Goal: Complete application form

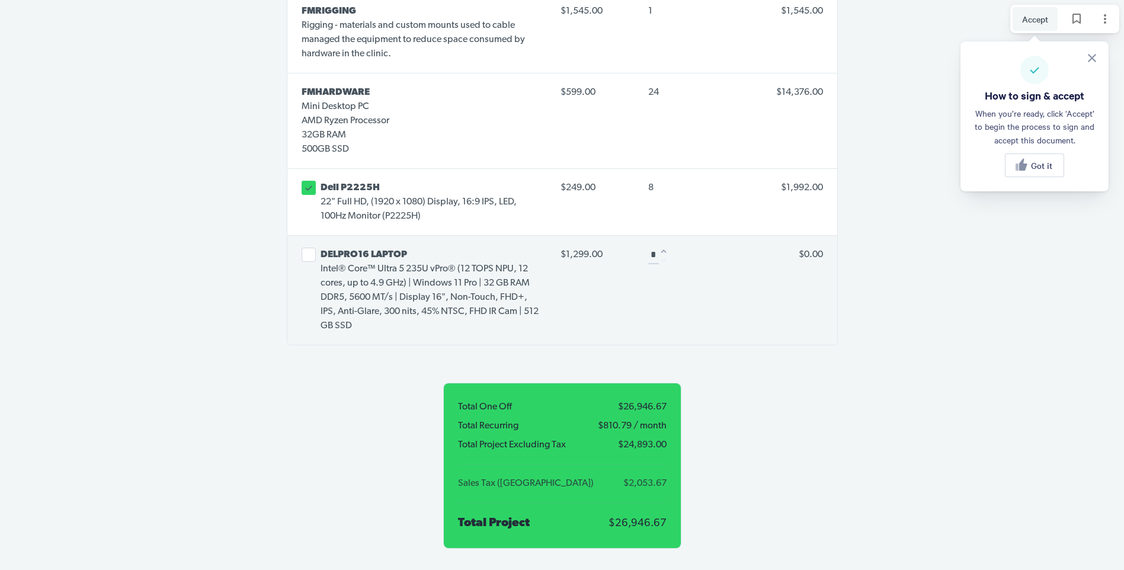
scroll to position [2844, 0]
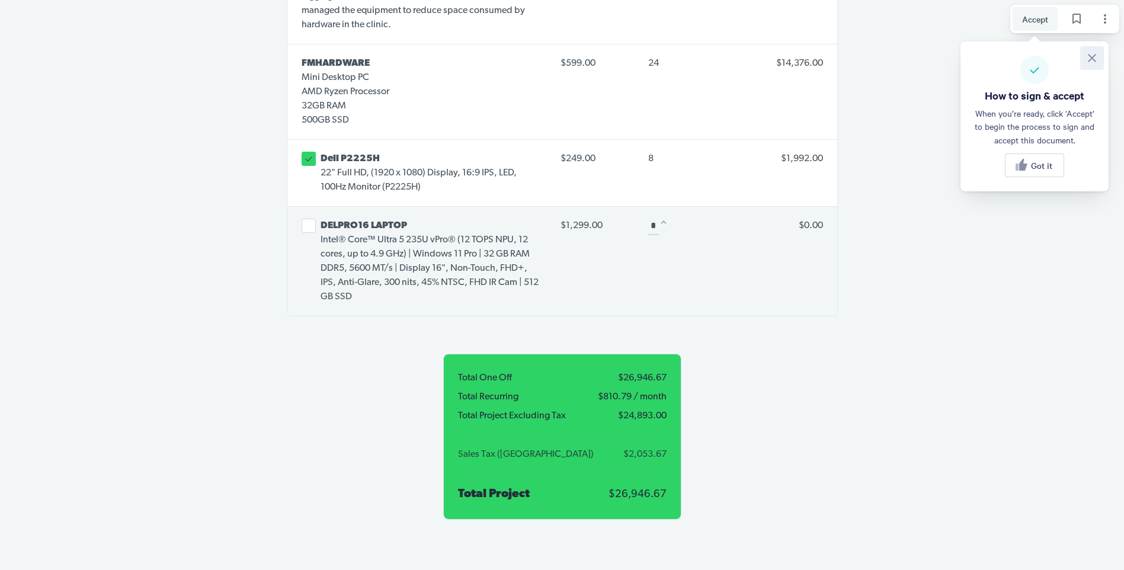
click at [1090, 59] on icon at bounding box center [1092, 58] width 8 height 8
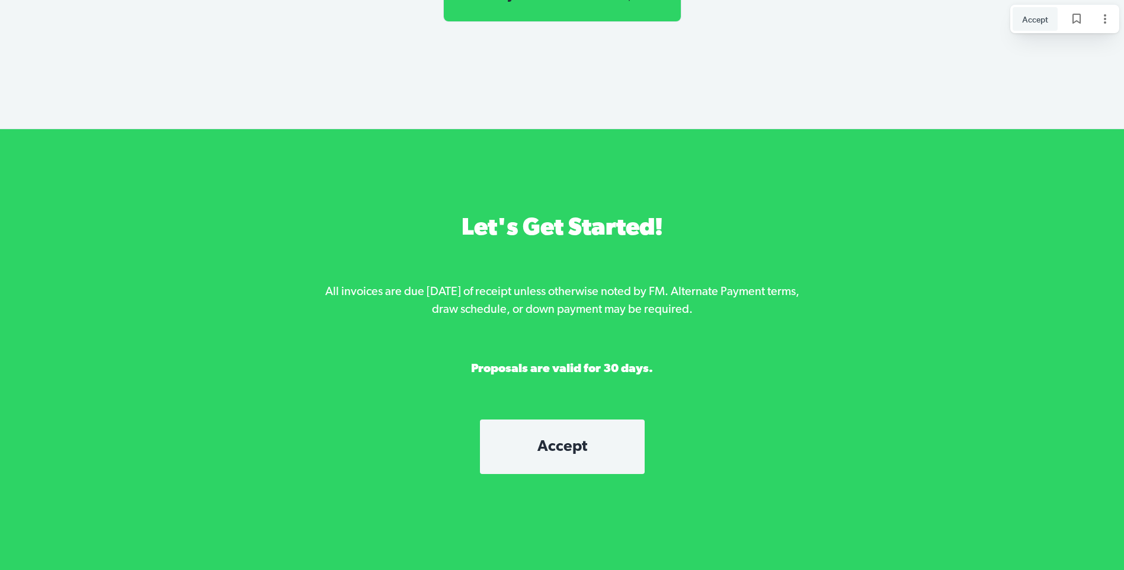
scroll to position [3345, 0]
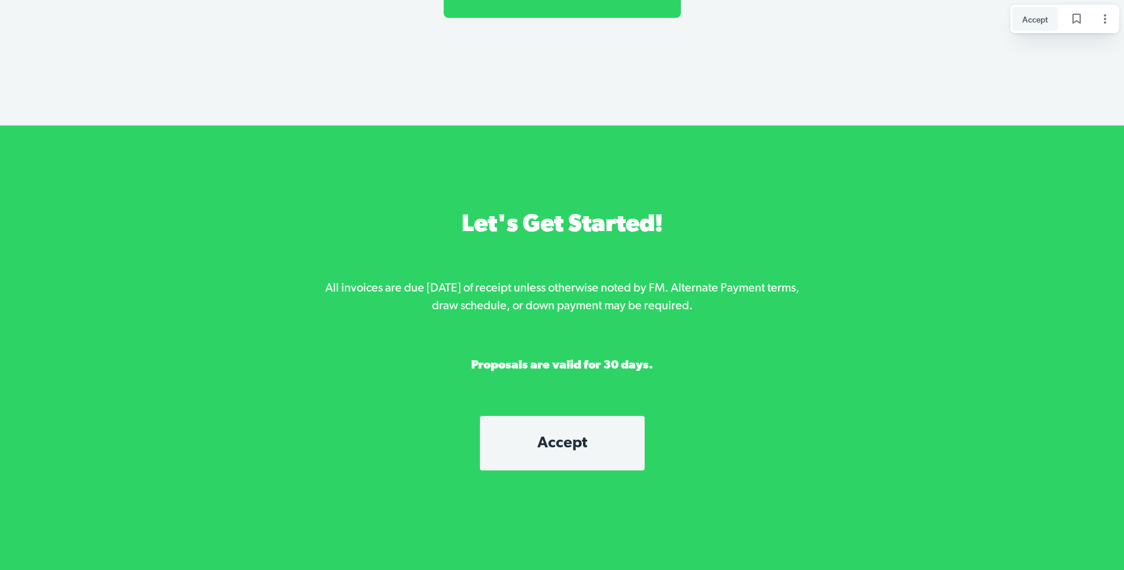
click at [568, 435] on span "Accept" at bounding box center [562, 443] width 117 height 16
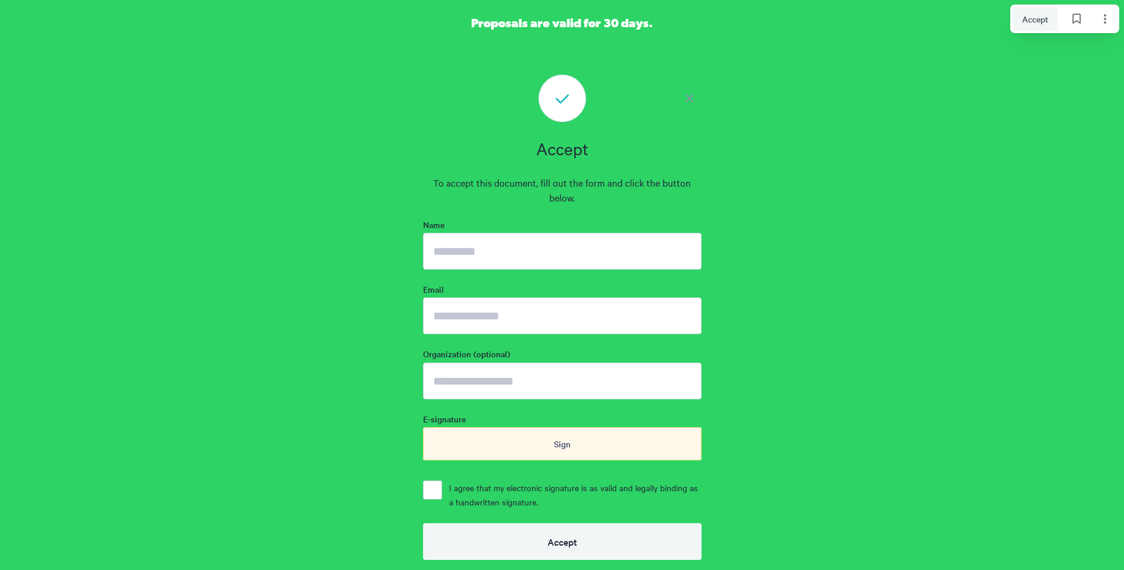
scroll to position [3747, 0]
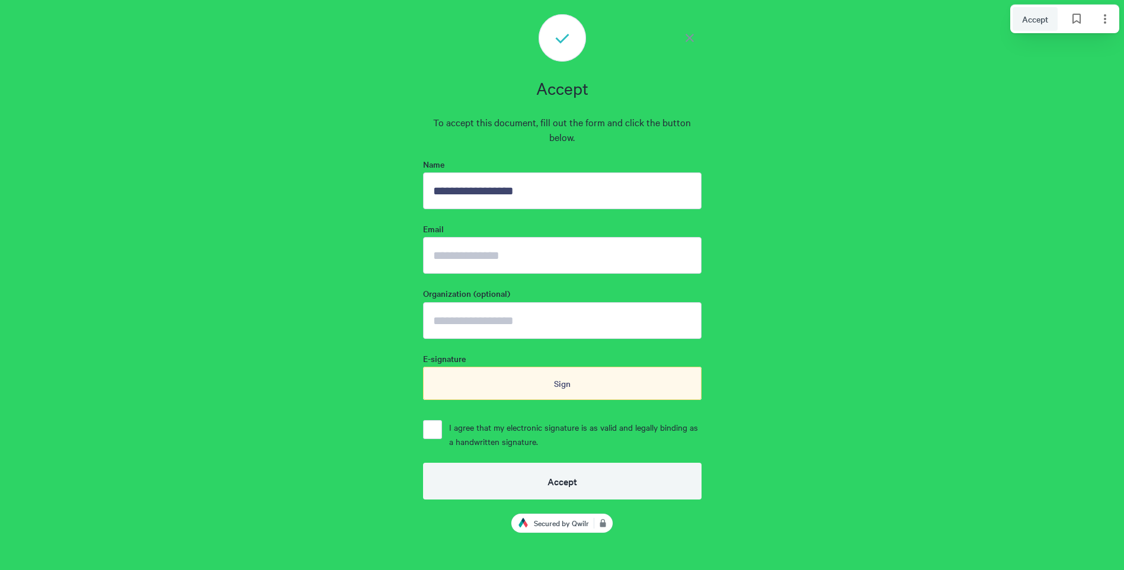
type input "**********"
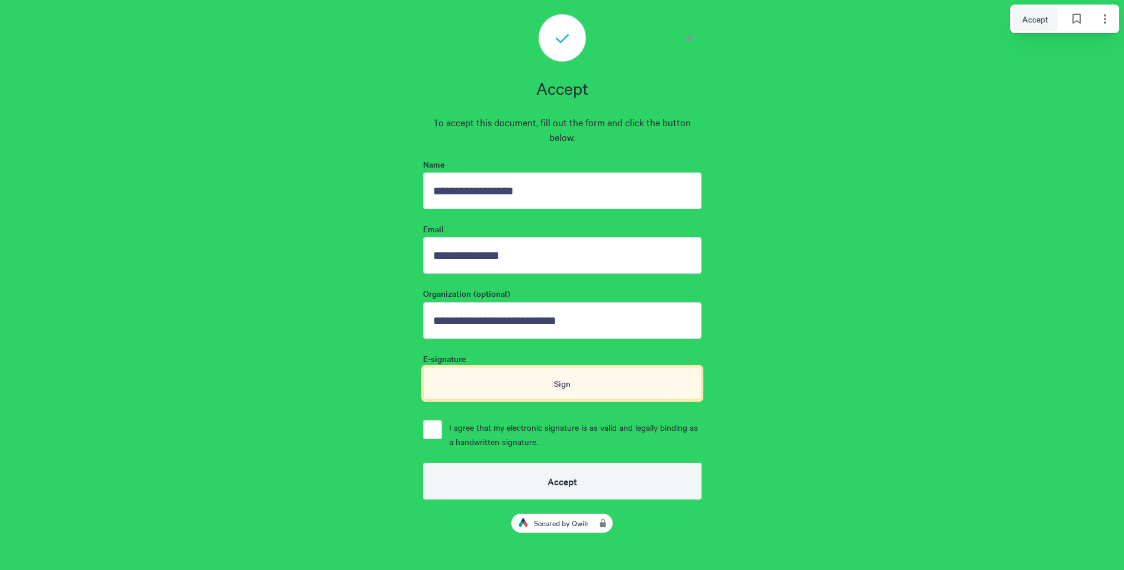
click at [565, 377] on span "Sign" at bounding box center [562, 383] width 17 height 13
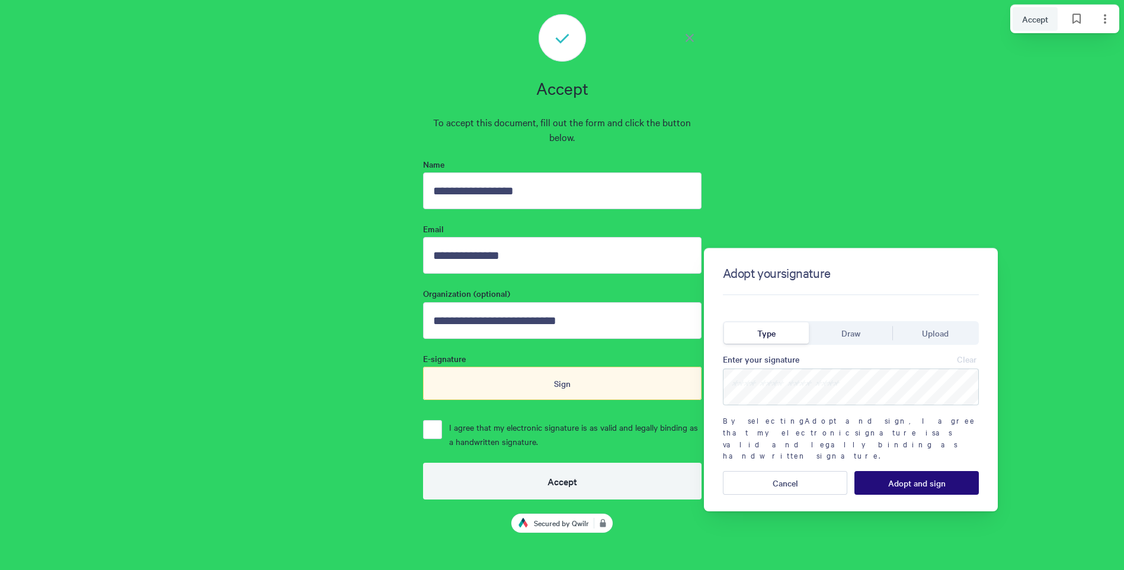
click at [858, 332] on span "Draw" at bounding box center [850, 332] width 19 height 13
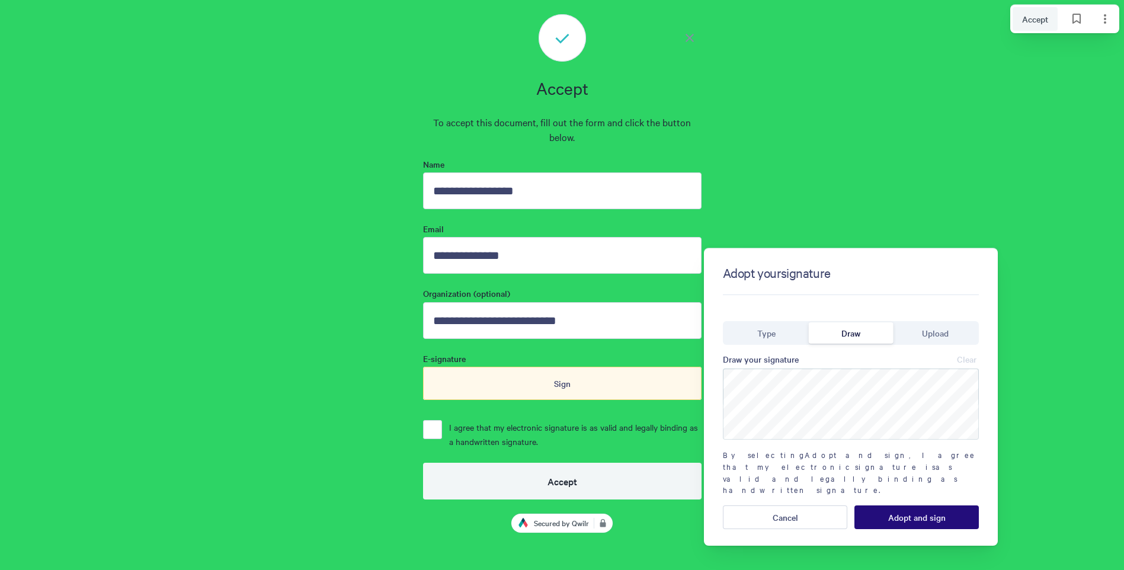
click at [984, 433] on div "Adopt your signature Type Draw Upload Draw your signature Clear By selecting Ad…" at bounding box center [851, 396] width 294 height 297
click at [920, 512] on span "Adopt and sign" at bounding box center [916, 516] width 57 height 9
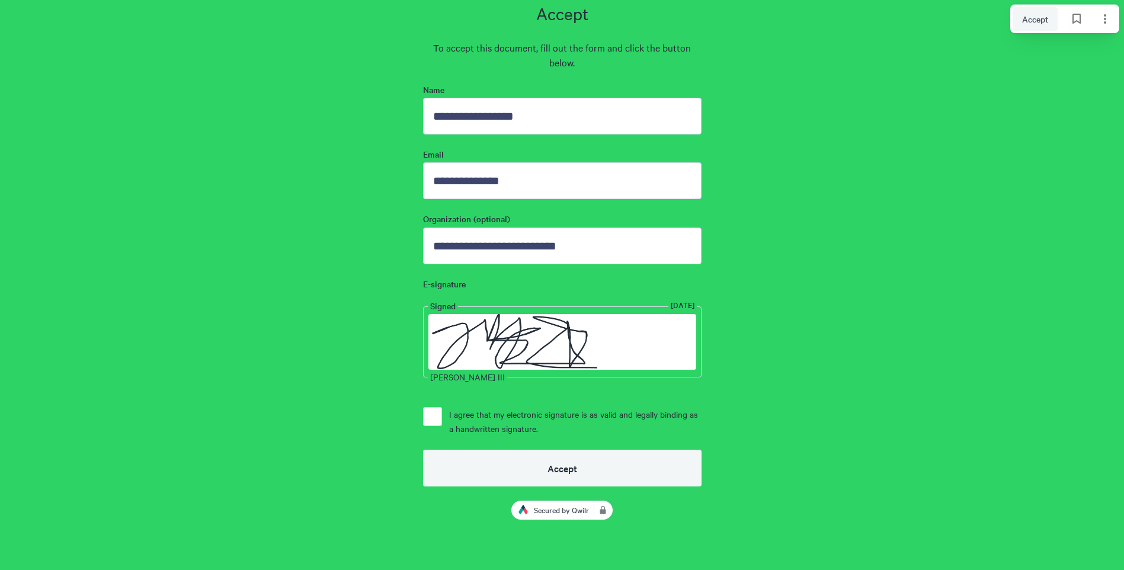
scroll to position [3841, 0]
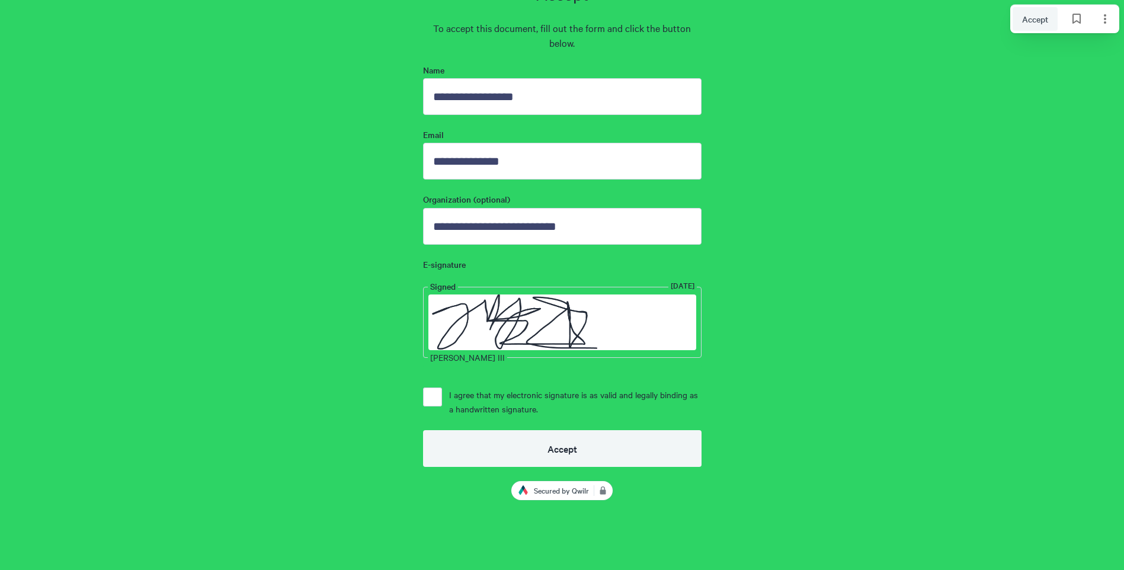
click at [437, 392] on button "I agree that my electronic signature is as valid and legally binding as a handw…" at bounding box center [432, 396] width 19 height 19
click at [525, 439] on button "Accept" at bounding box center [562, 448] width 278 height 37
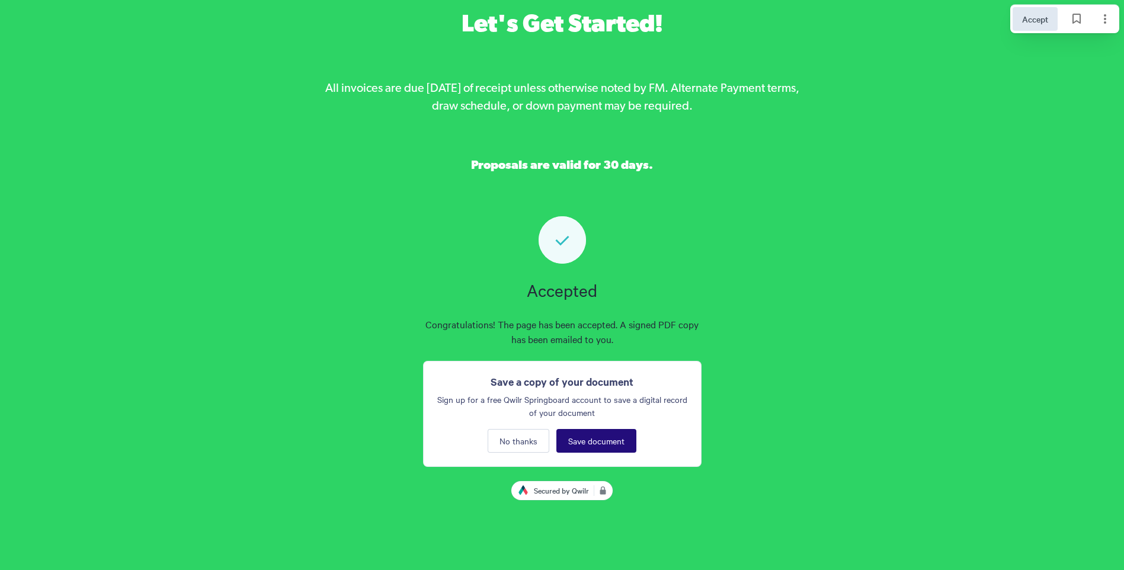
click at [616, 436] on span "Save document" at bounding box center [596, 440] width 56 height 9
click at [531, 436] on span "No thanks" at bounding box center [518, 440] width 38 height 9
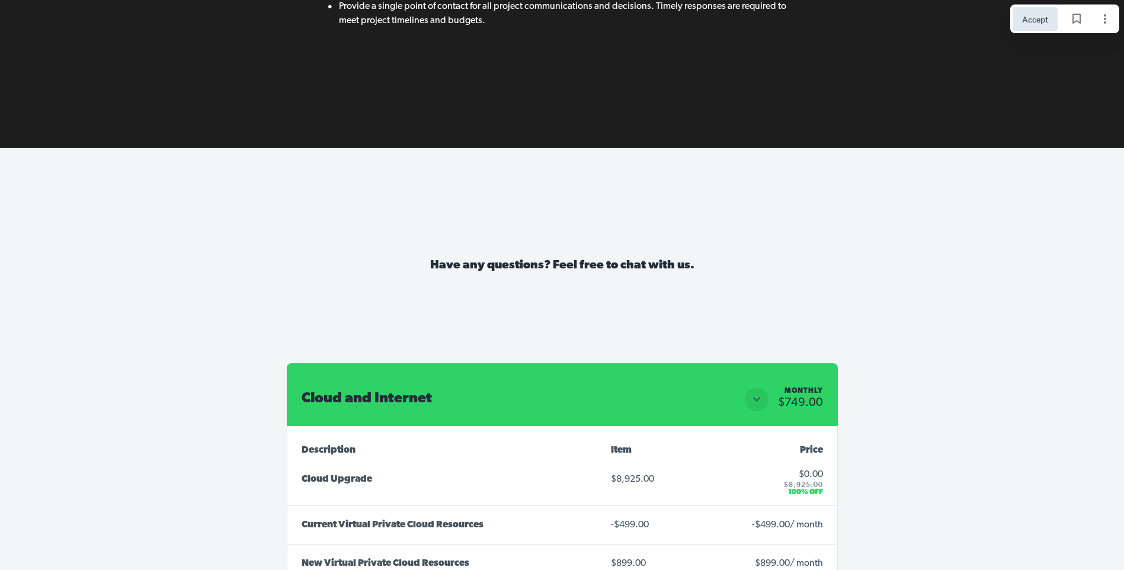
scroll to position [1787, 0]
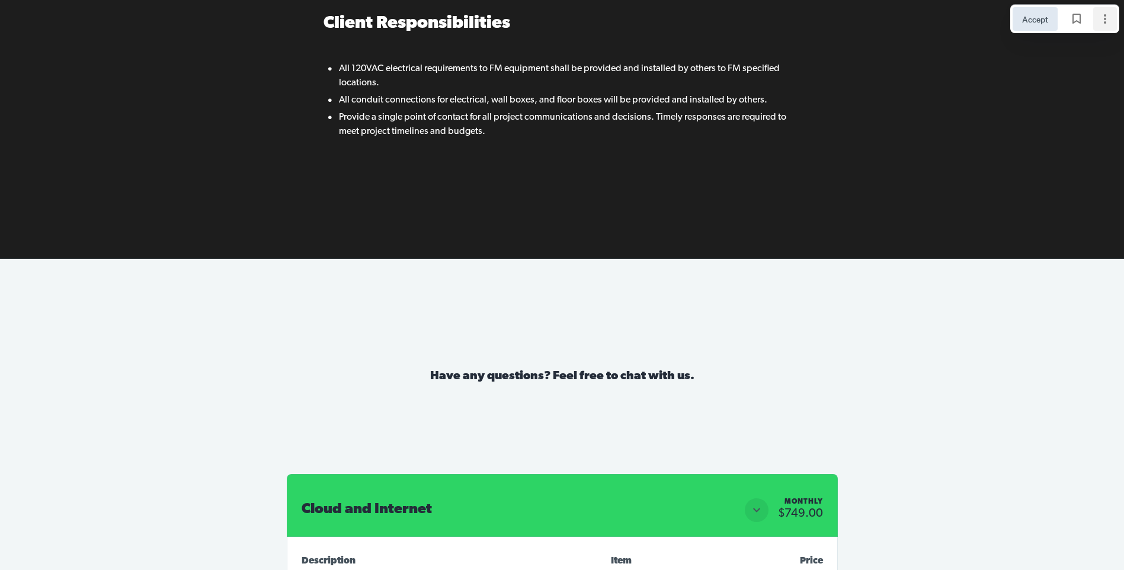
click at [1101, 21] on icon "Page options" at bounding box center [1105, 19] width 14 height 14
